Goal: Information Seeking & Learning: Stay updated

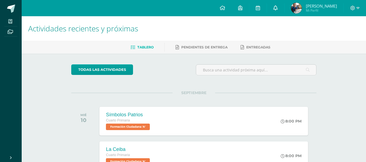
click at [278, 7] on icon at bounding box center [276, 7] width 4 height 5
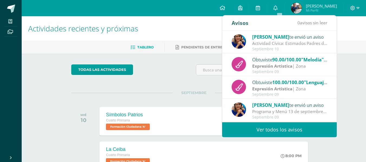
click at [268, 133] on link "Ver todos los avisos" at bounding box center [279, 130] width 115 height 15
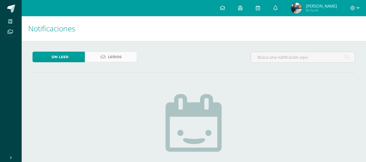
click at [104, 58] on icon at bounding box center [103, 57] width 5 height 5
